Goal: Transaction & Acquisition: Purchase product/service

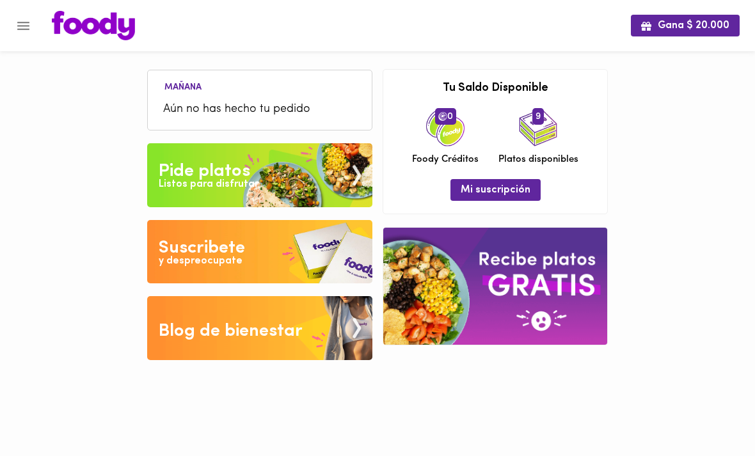
click at [171, 171] on div "Pide platos" at bounding box center [205, 172] width 92 height 26
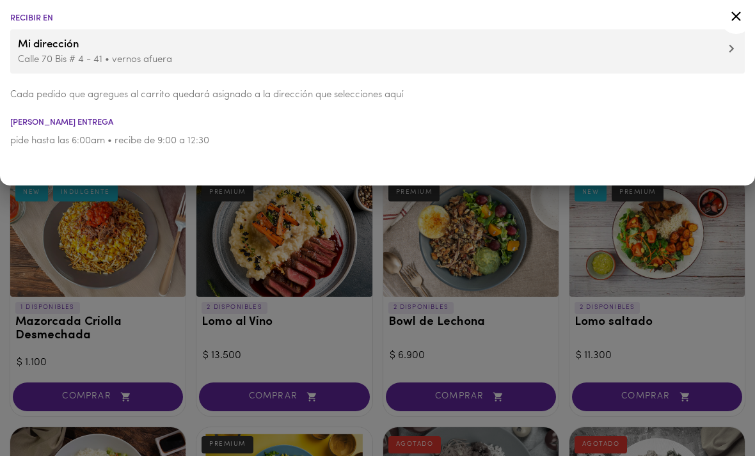
click at [163, 251] on div at bounding box center [377, 228] width 755 height 456
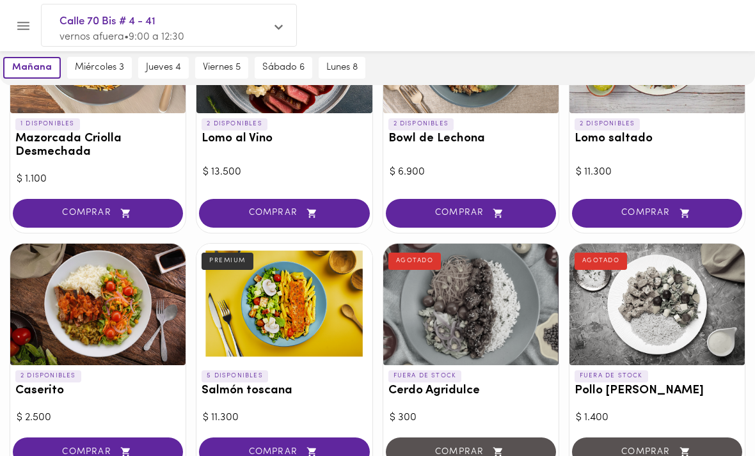
scroll to position [218, 0]
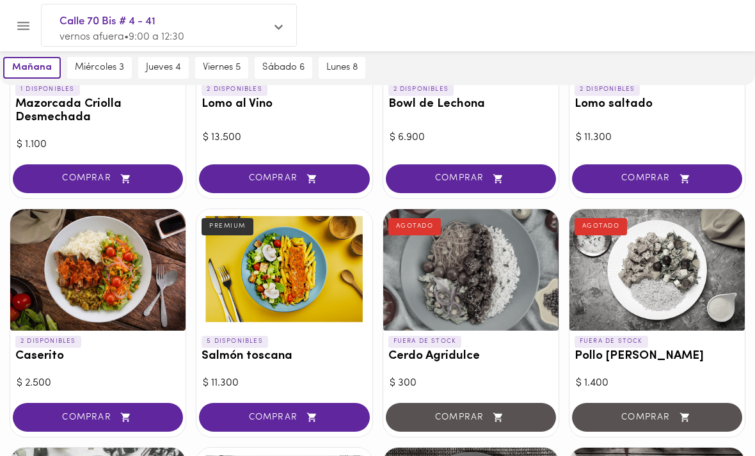
click at [84, 401] on div "COMPRAR" at bounding box center [97, 419] width 175 height 36
click at [91, 412] on span "COMPRAR" at bounding box center [98, 417] width 138 height 11
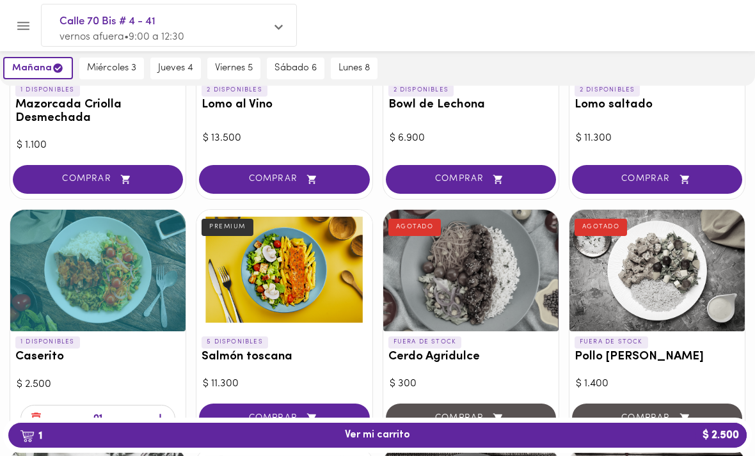
click at [97, 66] on span "miércoles 3" at bounding box center [111, 69] width 49 height 12
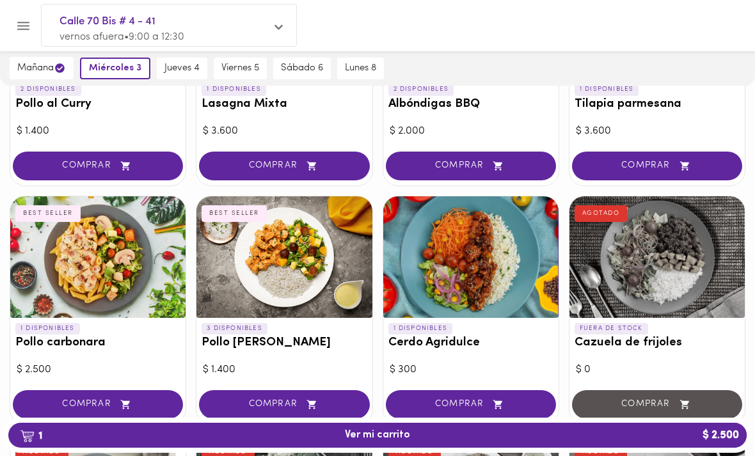
scroll to position [746, 0]
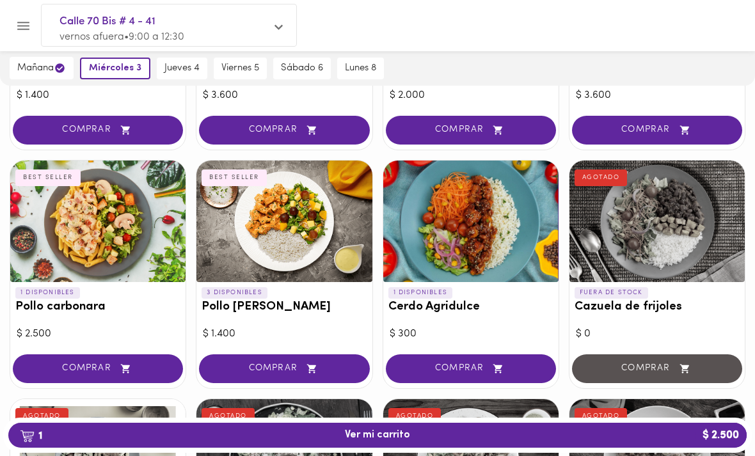
click at [239, 364] on span "COMPRAR" at bounding box center [284, 369] width 138 height 11
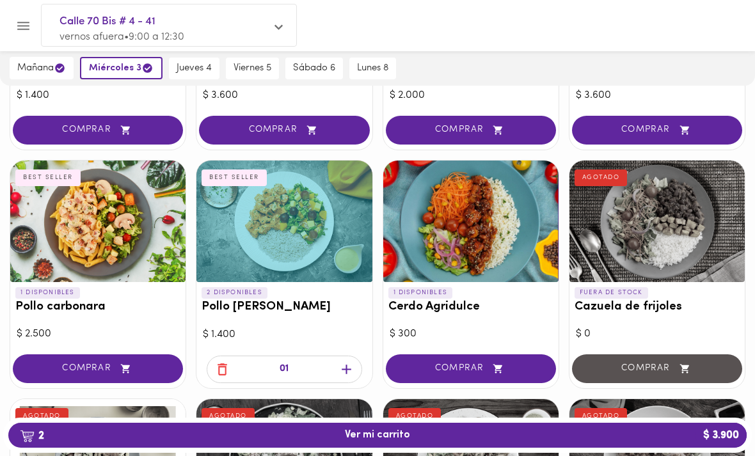
click at [186, 70] on span "jueves 4" at bounding box center [194, 69] width 35 height 12
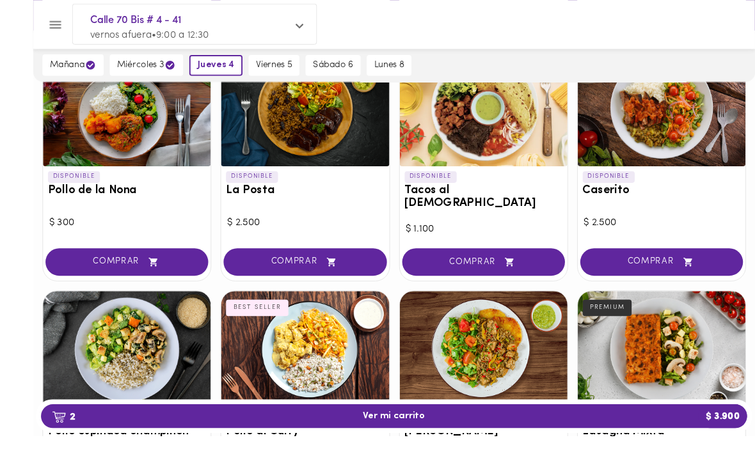
scroll to position [713, 0]
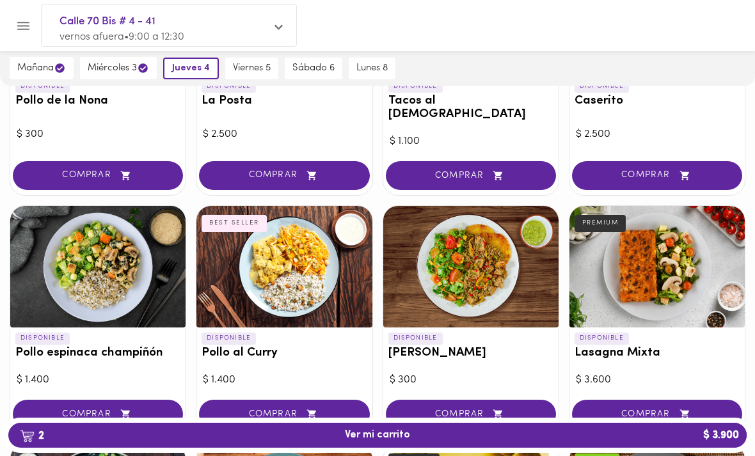
click at [237, 409] on span "COMPRAR" at bounding box center [284, 414] width 138 height 11
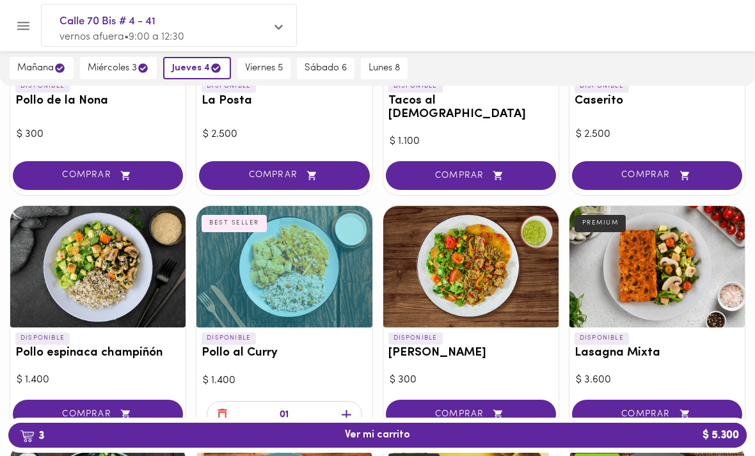
click at [163, 448] on button "3 Ver mi carrito $ 5.300" at bounding box center [377, 435] width 739 height 25
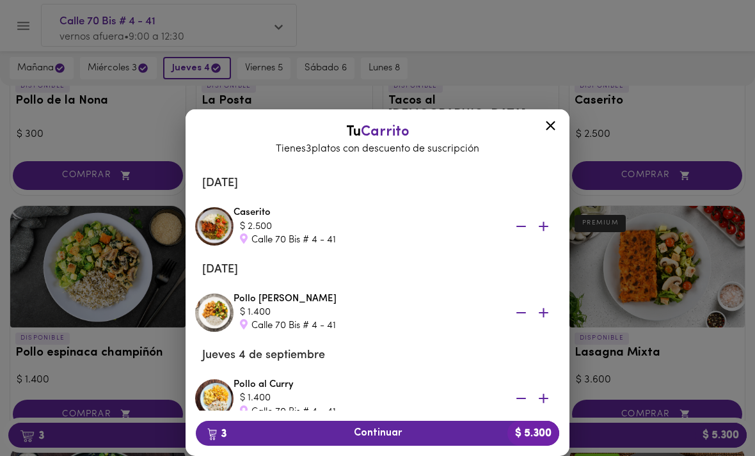
click at [243, 440] on span "3 Continuar $ 5.300" at bounding box center [377, 434] width 343 height 12
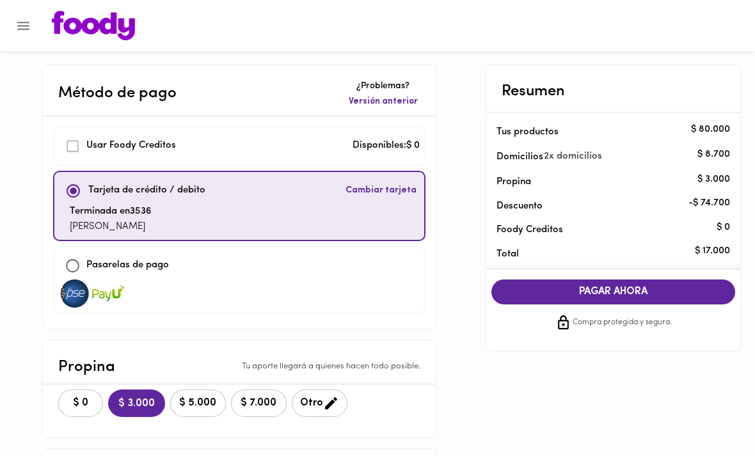
click at [93, 406] on span "$ 0" at bounding box center [81, 404] width 28 height 12
click at [538, 294] on span "PAGAR AHORA" at bounding box center [613, 292] width 219 height 12
